Goal: Go to known website: Access a specific website the user already knows

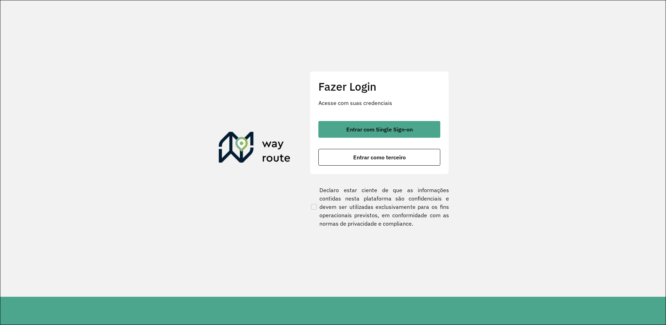
click at [383, 129] on span "Entrar com Single Sign-on" at bounding box center [379, 129] width 67 height 6
